Goal: Communication & Community: Ask a question

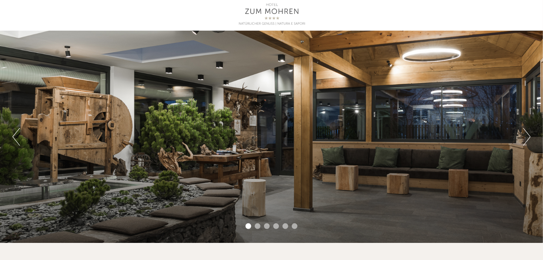
scroll to position [36, 0]
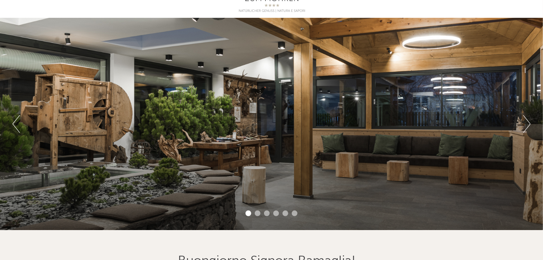
click at [529, 121] on button "Next" at bounding box center [526, 124] width 7 height 18
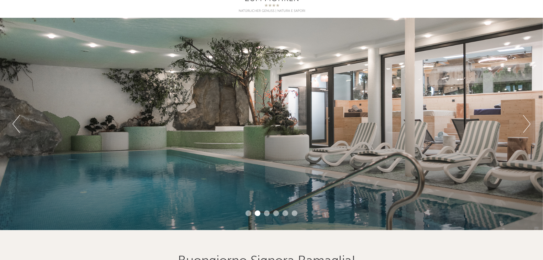
click at [530, 121] on button "Next" at bounding box center [526, 124] width 7 height 18
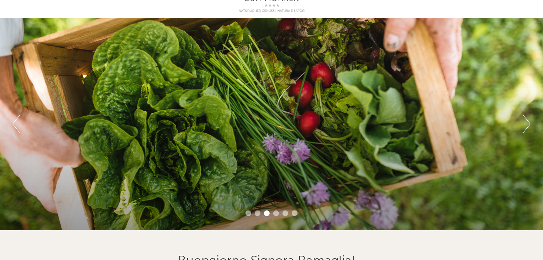
click at [530, 121] on button "Next" at bounding box center [526, 124] width 7 height 18
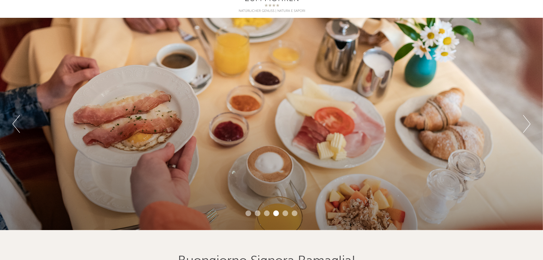
click at [530, 121] on button "Next" at bounding box center [526, 124] width 7 height 18
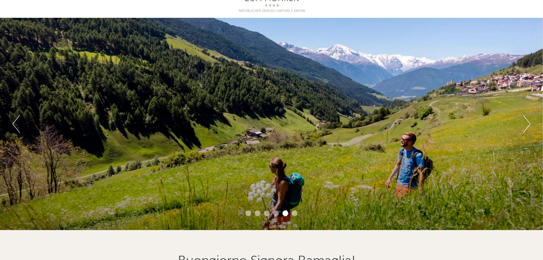
click at [530, 121] on button "Next" at bounding box center [526, 124] width 7 height 18
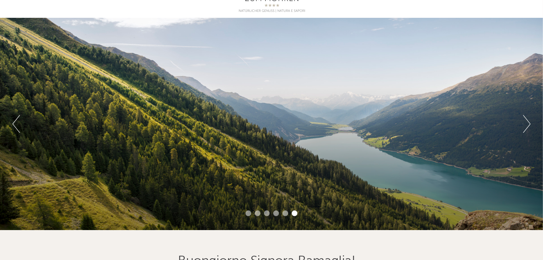
click at [530, 121] on button "Next" at bounding box center [526, 124] width 7 height 18
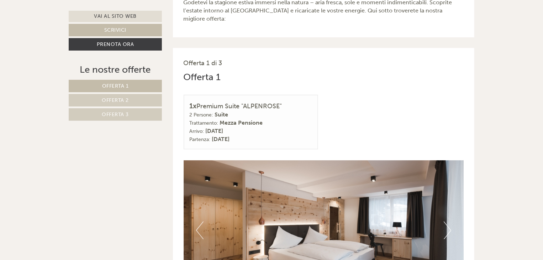
scroll to position [320, 0]
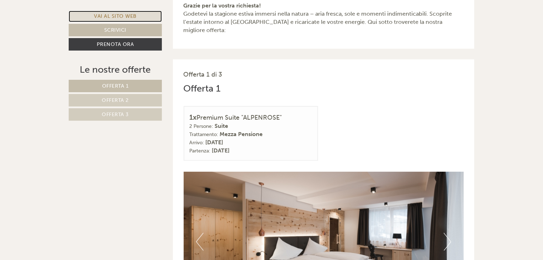
click at [117, 13] on link "Vai al sito web" at bounding box center [115, 16] width 93 height 11
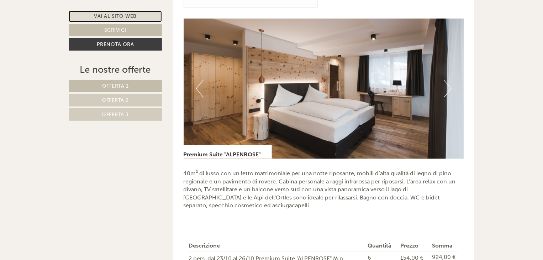
scroll to position [427, 0]
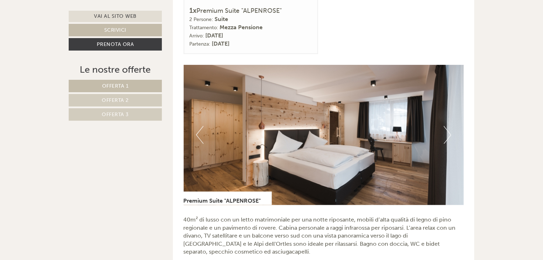
click at [450, 126] on button "Next" at bounding box center [447, 135] width 7 height 18
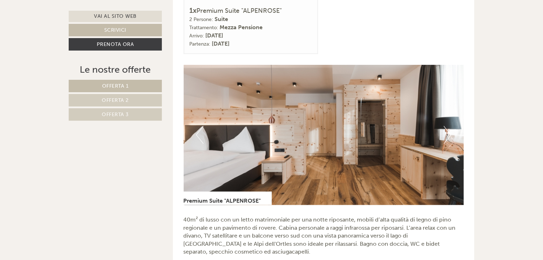
click at [449, 126] on button "Next" at bounding box center [447, 135] width 7 height 18
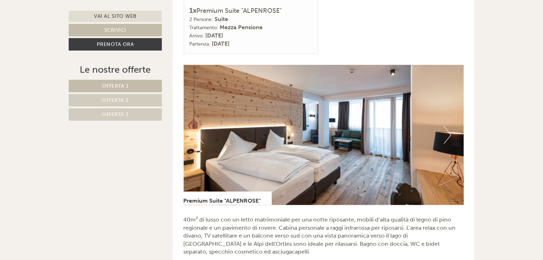
click at [449, 126] on button "Next" at bounding box center [447, 135] width 7 height 18
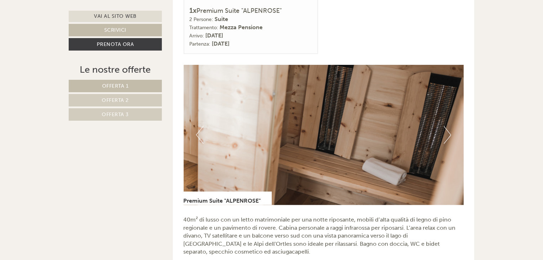
click at [449, 126] on button "Next" at bounding box center [447, 135] width 7 height 18
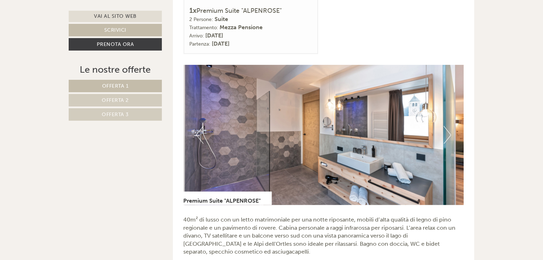
click at [449, 126] on button "Next" at bounding box center [447, 135] width 7 height 18
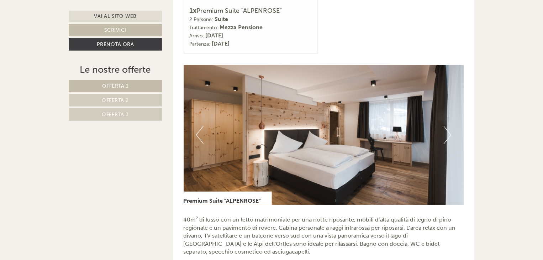
click at [449, 126] on button "Next" at bounding box center [447, 135] width 7 height 18
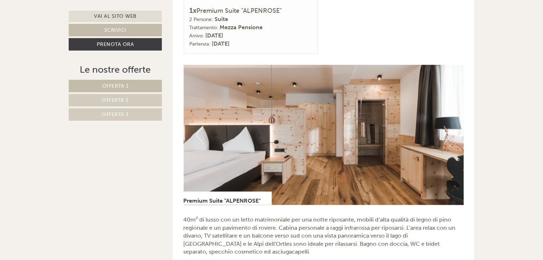
click at [449, 126] on button "Next" at bounding box center [447, 135] width 7 height 18
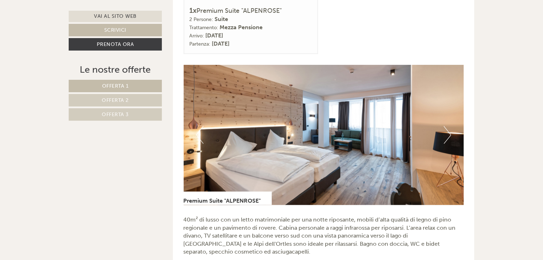
click at [449, 126] on button "Next" at bounding box center [447, 135] width 7 height 18
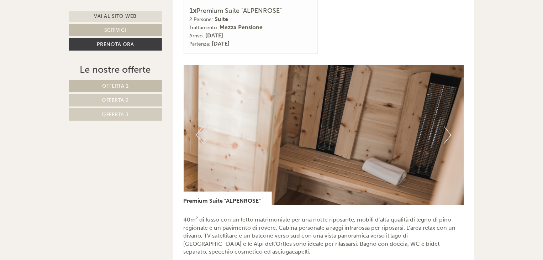
click at [449, 126] on button "Next" at bounding box center [447, 135] width 7 height 18
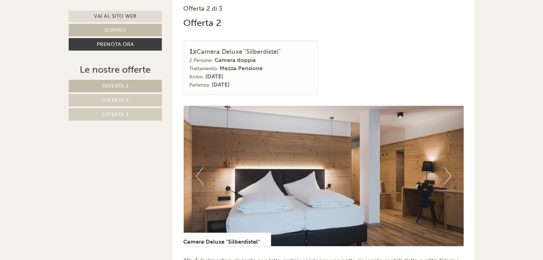
scroll to position [854, 0]
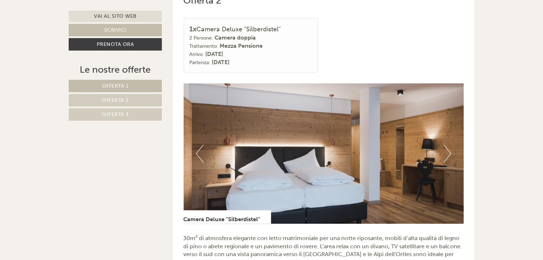
click at [450, 145] on button "Next" at bounding box center [447, 154] width 7 height 18
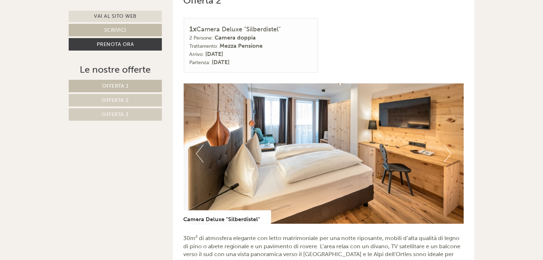
click at [450, 145] on button "Next" at bounding box center [447, 154] width 7 height 18
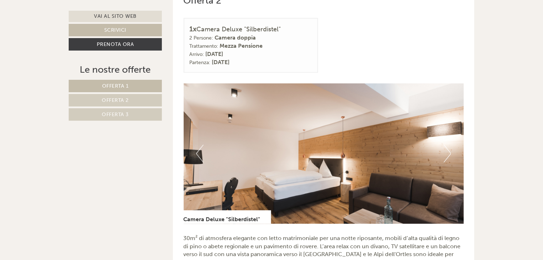
click at [450, 145] on button "Next" at bounding box center [447, 154] width 7 height 18
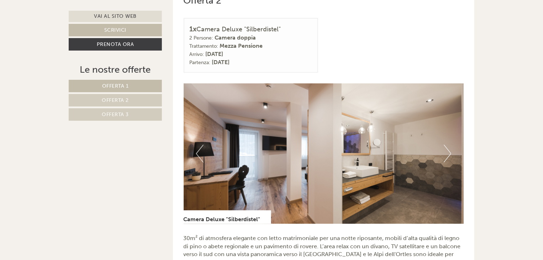
click at [450, 145] on button "Next" at bounding box center [447, 154] width 7 height 18
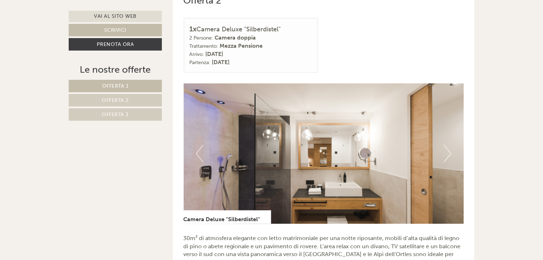
click at [450, 145] on button "Next" at bounding box center [447, 154] width 7 height 18
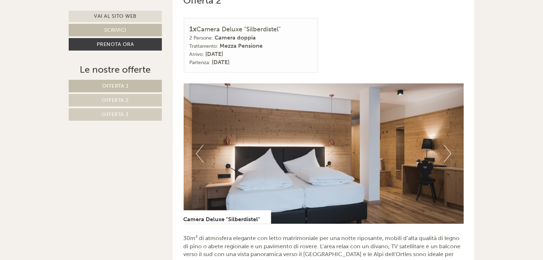
click at [450, 145] on button "Next" at bounding box center [447, 154] width 7 height 18
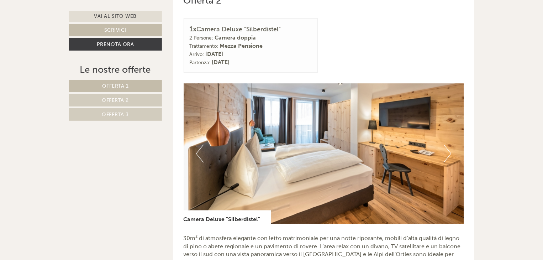
click at [450, 145] on button "Next" at bounding box center [447, 154] width 7 height 18
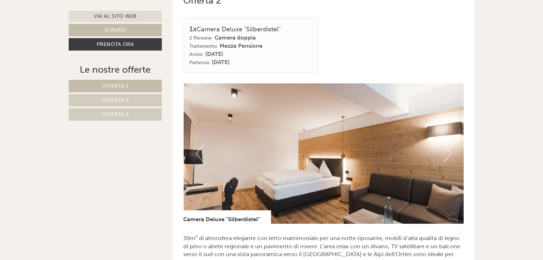
click at [450, 145] on button "Next" at bounding box center [447, 154] width 7 height 18
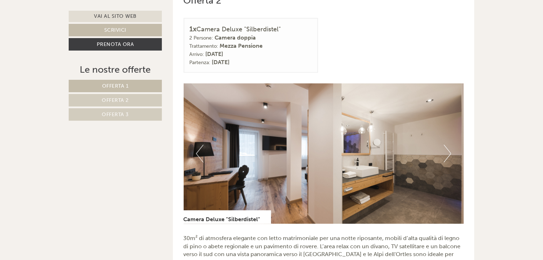
click at [450, 145] on button "Next" at bounding box center [447, 154] width 7 height 18
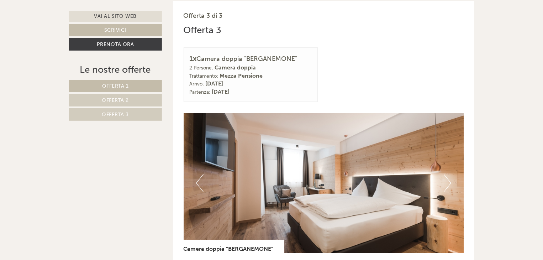
scroll to position [1281, 0]
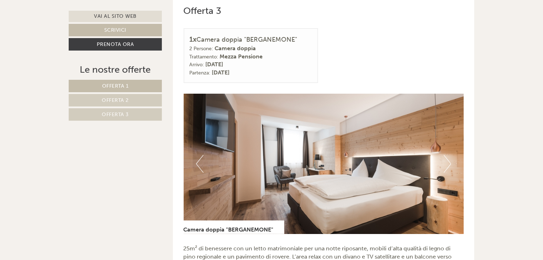
click at [453, 155] on img at bounding box center [324, 164] width 280 height 140
click at [448, 155] on button "Next" at bounding box center [447, 164] width 7 height 18
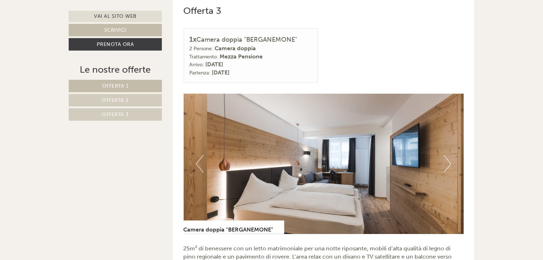
click at [448, 155] on button "Next" at bounding box center [447, 164] width 7 height 18
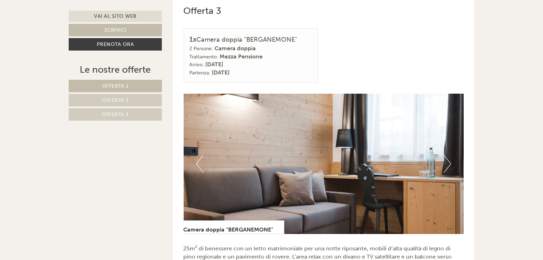
click at [448, 155] on button "Next" at bounding box center [447, 164] width 7 height 18
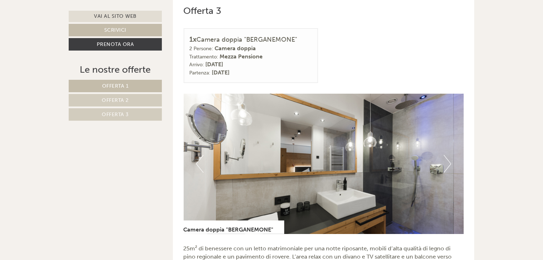
click at [448, 155] on button "Next" at bounding box center [447, 164] width 7 height 18
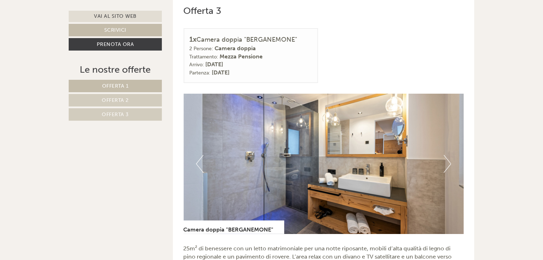
click at [448, 155] on button "Next" at bounding box center [447, 164] width 7 height 18
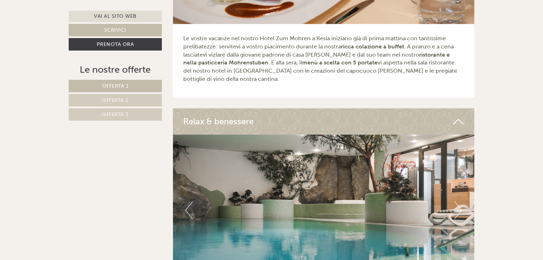
scroll to position [2136, 0]
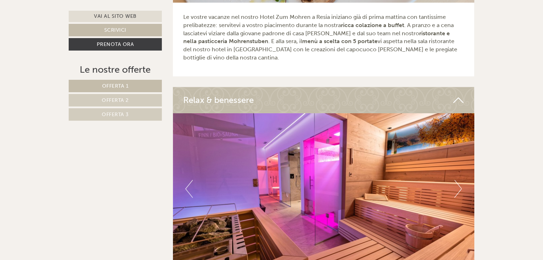
click at [462, 180] on button "Next" at bounding box center [458, 189] width 7 height 18
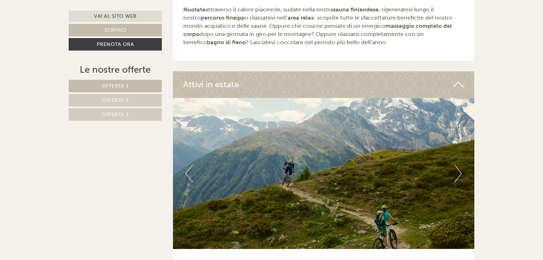
scroll to position [2420, 0]
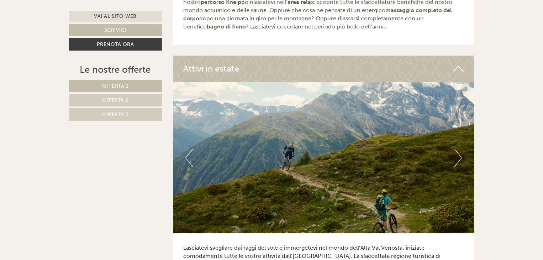
click at [461, 149] on button "Next" at bounding box center [458, 158] width 7 height 18
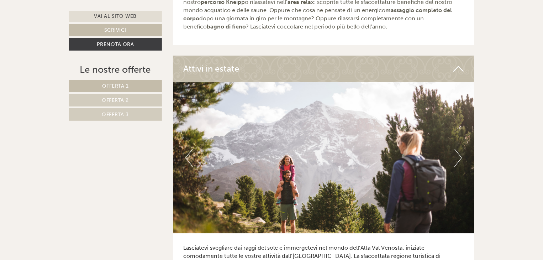
click at [461, 149] on button "Next" at bounding box center [458, 158] width 7 height 18
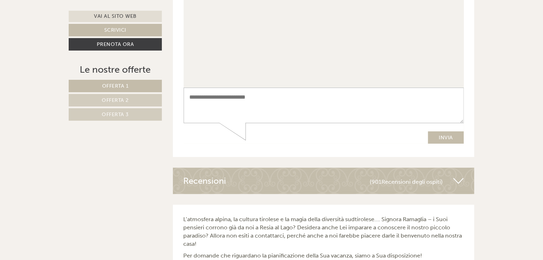
scroll to position [2812, 0]
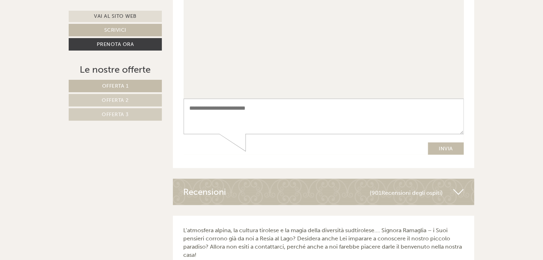
click at [205, 112] on textarea at bounding box center [323, 117] width 280 height 36
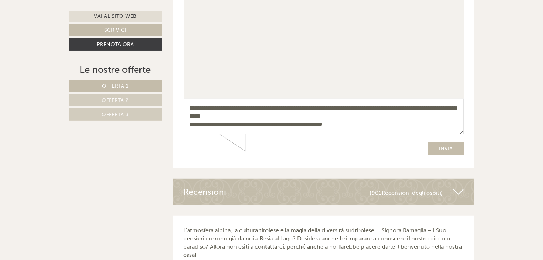
click at [204, 117] on textarea "**********" at bounding box center [323, 117] width 280 height 36
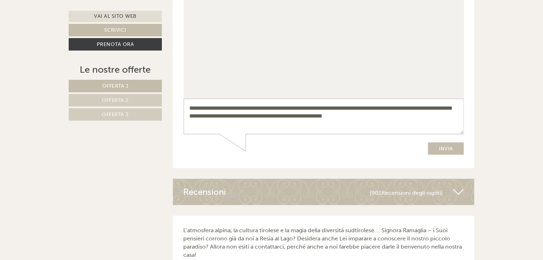
click at [243, 119] on textarea "**********" at bounding box center [323, 117] width 280 height 36
drag, startPoint x: 190, startPoint y: 125, endPoint x: 199, endPoint y: 126, distance: 9.3
click at [190, 125] on textarea "**********" at bounding box center [323, 117] width 280 height 36
click at [375, 125] on textarea "**********" at bounding box center [323, 117] width 280 height 36
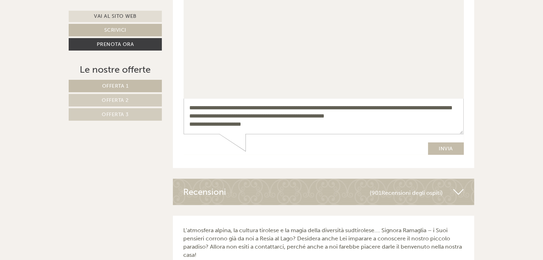
type textarea "**********"
click at [446, 148] on button "Invia" at bounding box center [446, 149] width 36 height 12
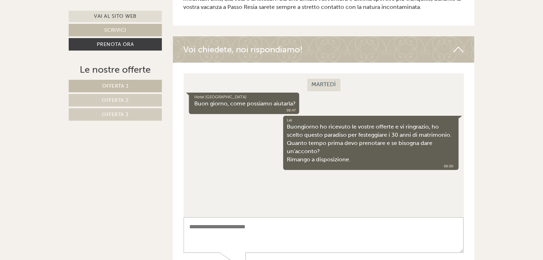
scroll to position [2681, 0]
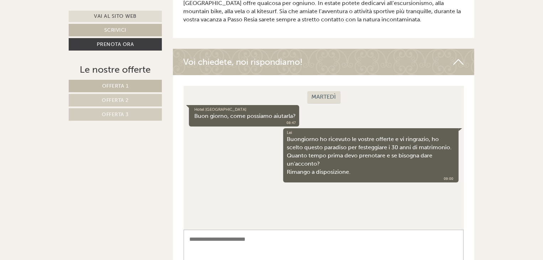
click at [124, 97] on span "Offerta 2" at bounding box center [115, 100] width 27 height 6
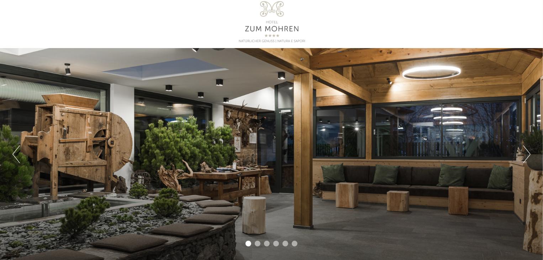
scroll to position [0, 0]
